Goal: Find specific page/section: Find specific page/section

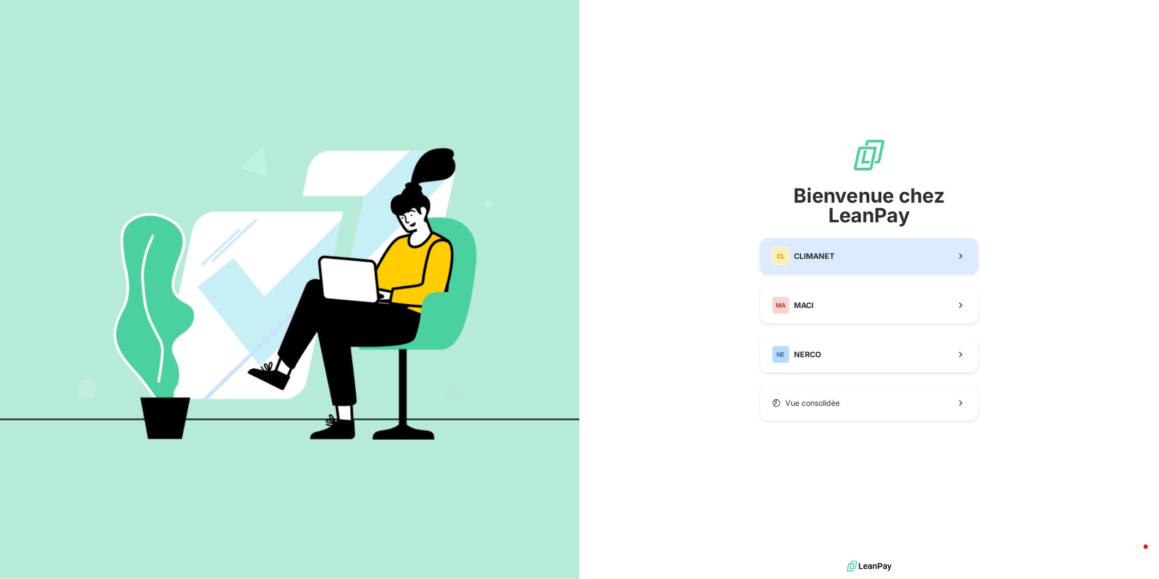
click at [811, 249] on div "CL CLIMANET" at bounding box center [803, 255] width 62 height 17
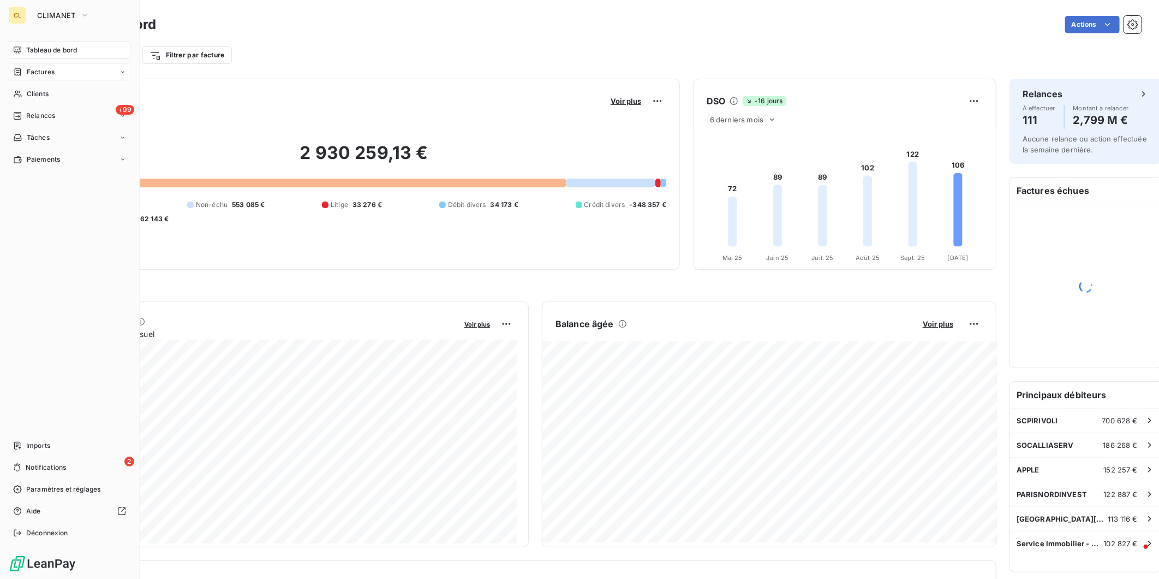
click at [27, 67] on span "Factures" at bounding box center [41, 72] width 28 height 10
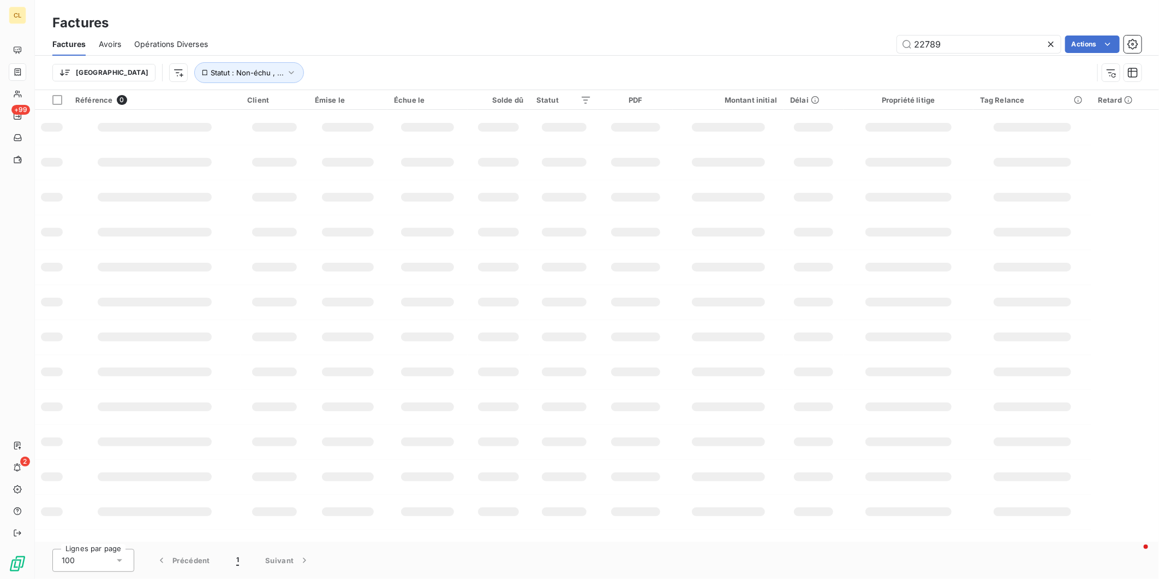
drag, startPoint x: 953, startPoint y: 35, endPoint x: 882, endPoint y: 37, distance: 71.0
click at [883, 37] on div "22789 Actions" at bounding box center [681, 43] width 921 height 17
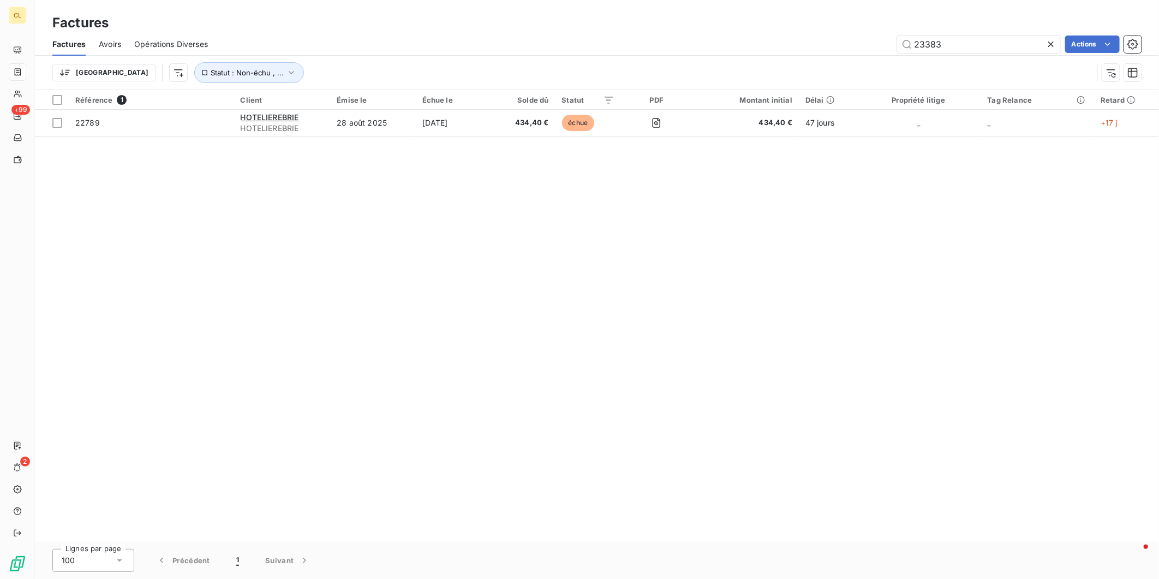
type input "23383"
